Goal: Task Accomplishment & Management: Manage account settings

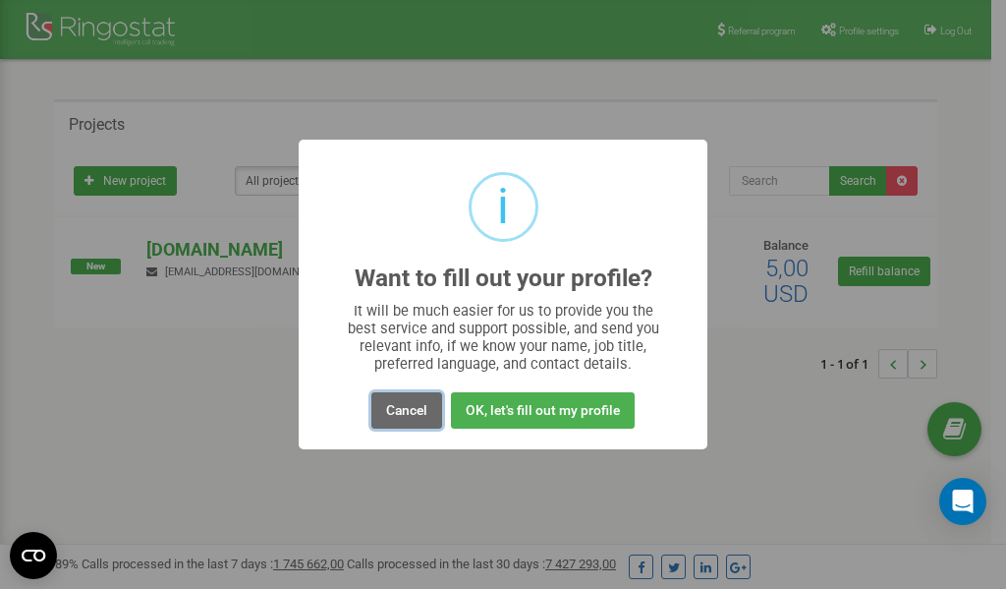
click at [408, 406] on button "Cancel" at bounding box center [407, 410] width 71 height 36
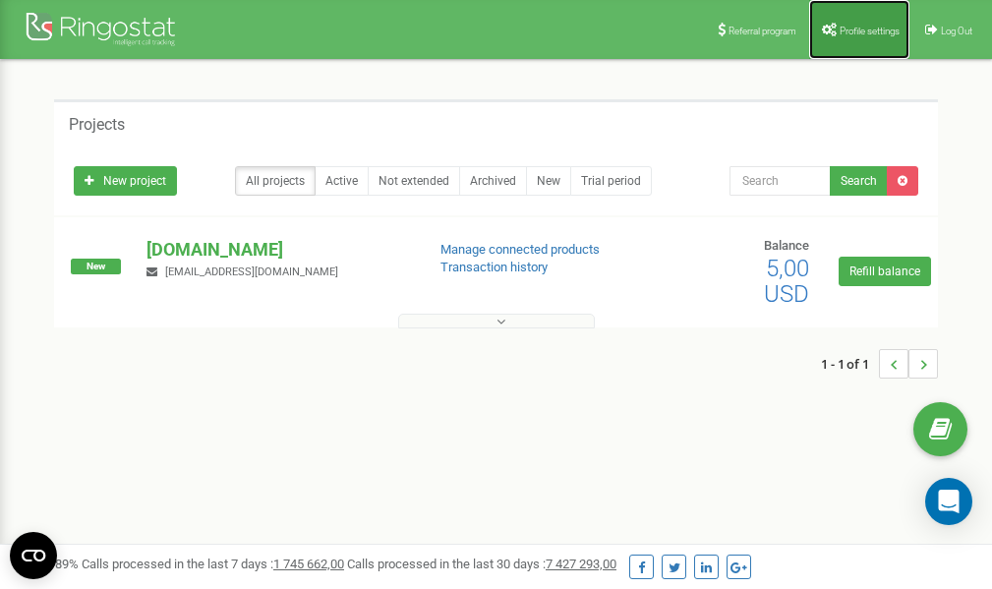
click at [851, 38] on link "Profile settings" at bounding box center [859, 29] width 100 height 59
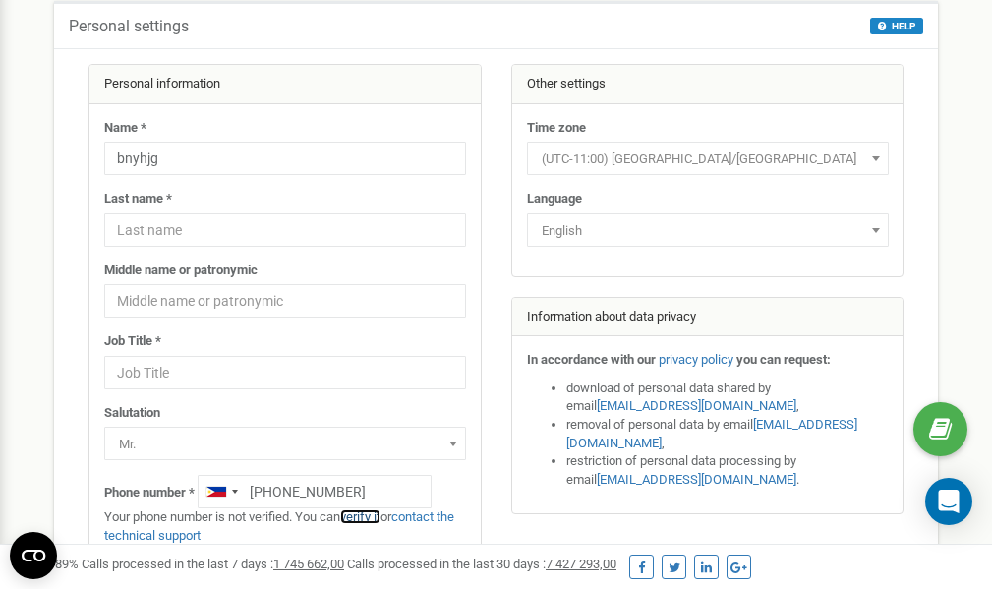
click at [365, 518] on link "verify it" at bounding box center [360, 516] width 40 height 15
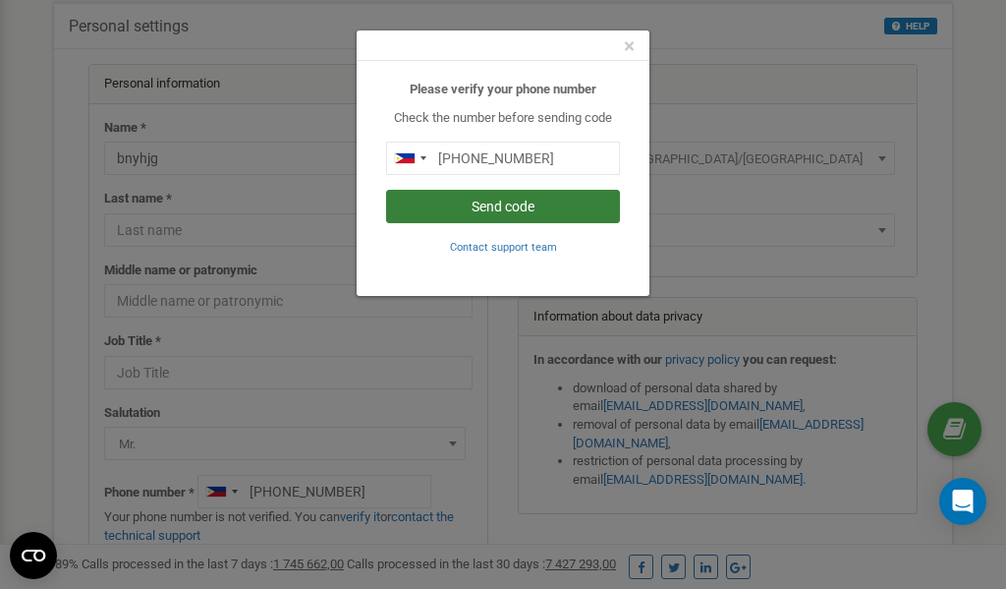
click at [506, 206] on button "Send code" at bounding box center [503, 206] width 234 height 33
